Goal: Navigation & Orientation: Find specific page/section

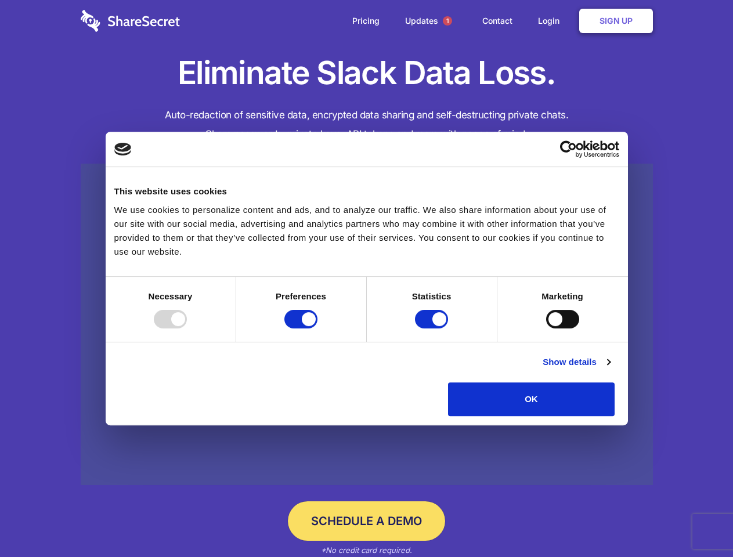
click at [187, 328] on div at bounding box center [170, 319] width 33 height 19
click at [317, 328] on input "Preferences" at bounding box center [300, 319] width 33 height 19
checkbox input "false"
click at [433, 328] on input "Statistics" at bounding box center [431, 319] width 33 height 19
checkbox input "false"
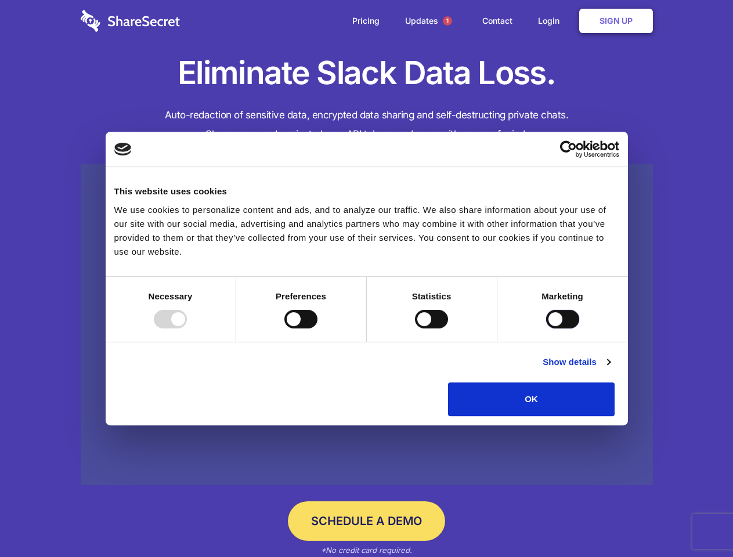
click at [546, 328] on input "Marketing" at bounding box center [562, 319] width 33 height 19
checkbox input "true"
click at [610, 369] on link "Show details" at bounding box center [575, 362] width 67 height 14
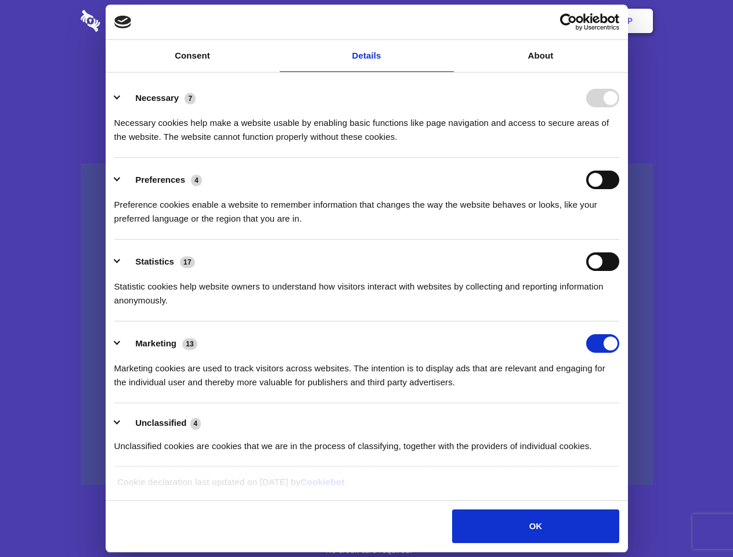
click at [619, 307] on div "Statistic cookies help website owners to understand how visitors interact with …" at bounding box center [366, 289] width 505 height 37
click at [447, 21] on span "1" at bounding box center [447, 20] width 9 height 9
